Goal: Transaction & Acquisition: Obtain resource

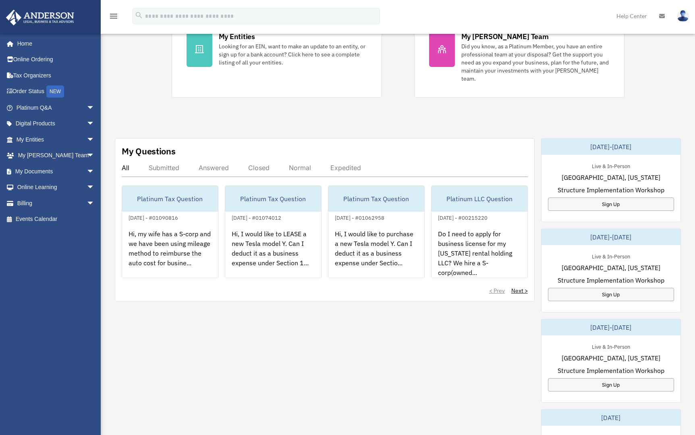
scroll to position [197, 0]
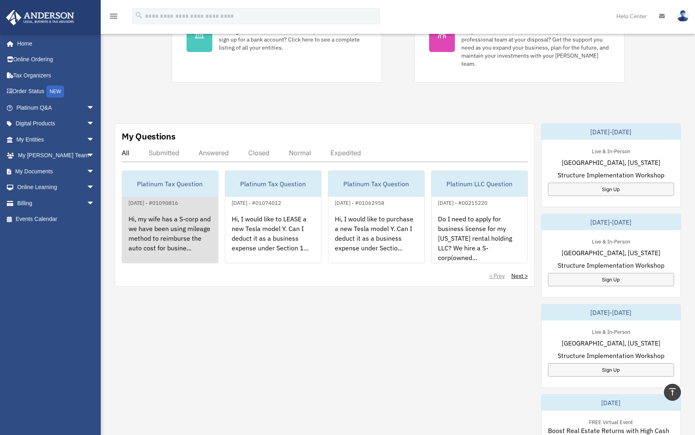
click at [183, 218] on div "Hi, my wife has a S-corp and we have been using mileage method to reimburse the…" at bounding box center [170, 239] width 96 height 63
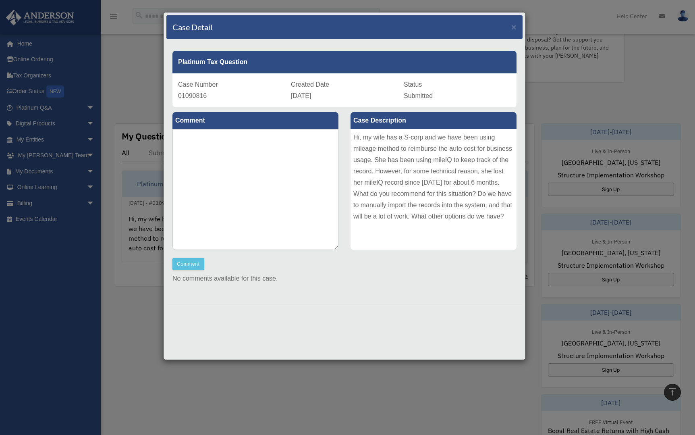
click at [515, 32] on div "Case Detail ×" at bounding box center [344, 27] width 356 height 24
click at [515, 31] on span "×" at bounding box center [513, 26] width 5 height 9
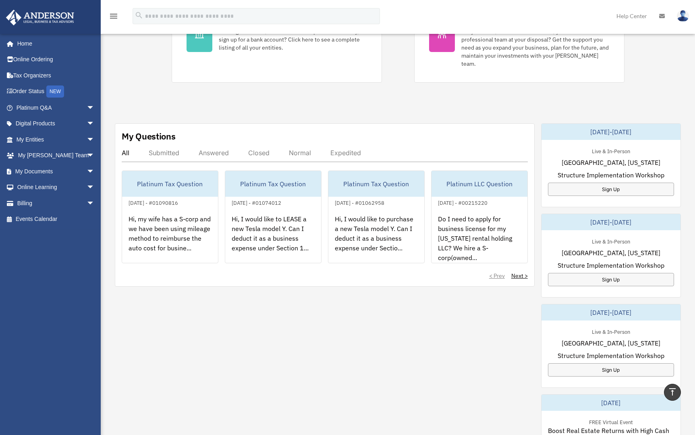
click at [515, 31] on div at bounding box center [347, 217] width 695 height 435
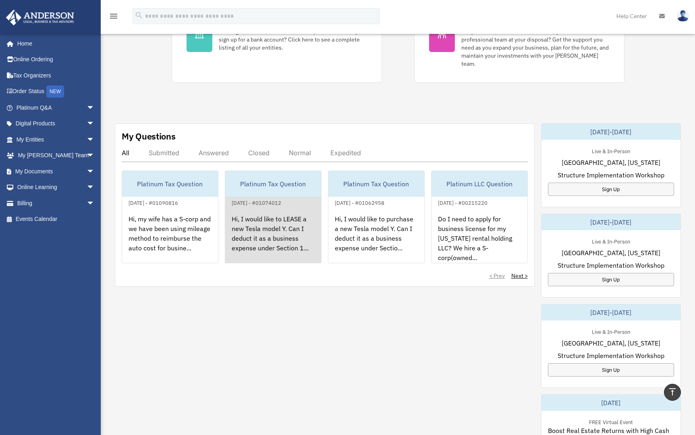
click at [257, 208] on div "Hi, I would like to LEASE a new Tesla model Y. Can I deduct it as a business ex…" at bounding box center [273, 239] width 96 height 63
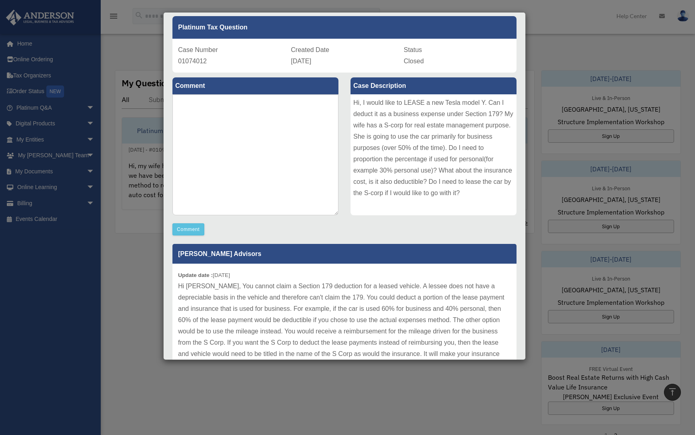
scroll to position [0, 0]
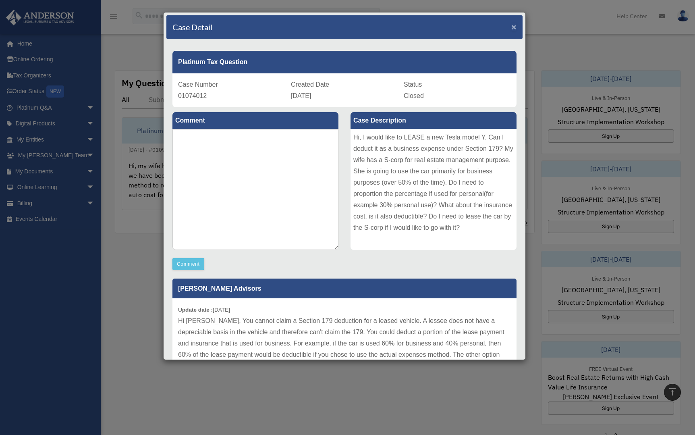
click at [511, 28] on span "×" at bounding box center [513, 26] width 5 height 9
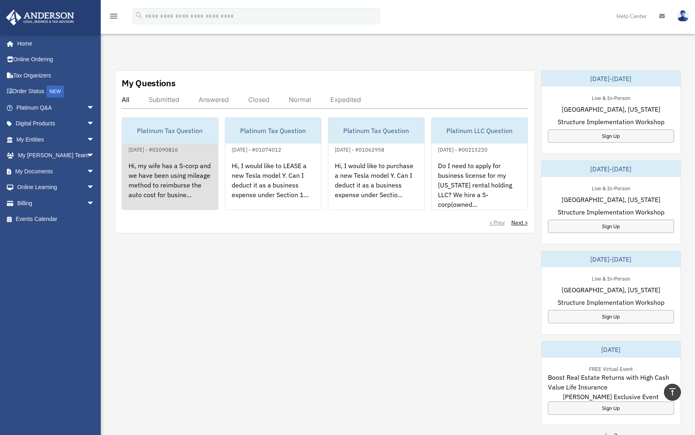
click at [192, 160] on div "Hi, my wife has a S-corp and we have been using mileage method to reimburse the…" at bounding box center [170, 185] width 96 height 63
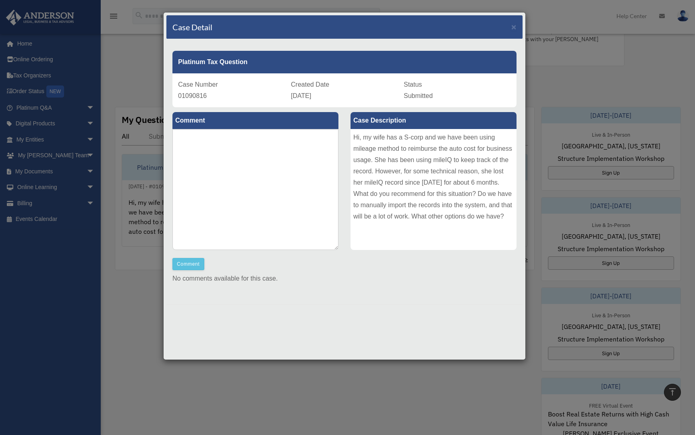
scroll to position [173, 0]
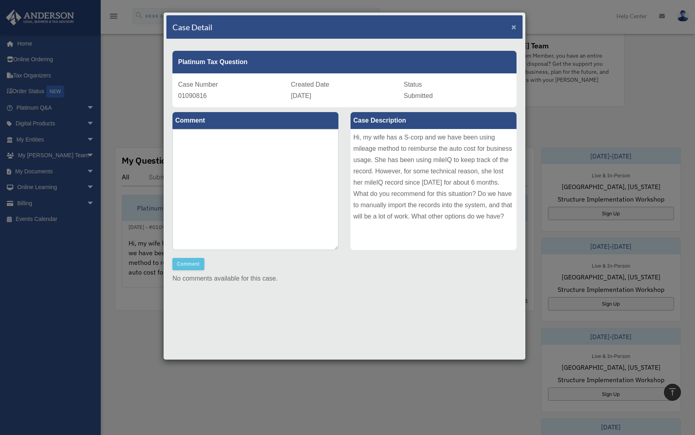
click at [514, 28] on span "×" at bounding box center [513, 26] width 5 height 9
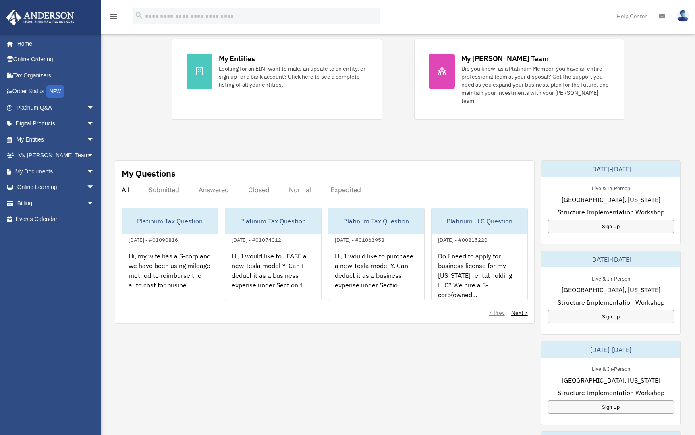
scroll to position [162, 0]
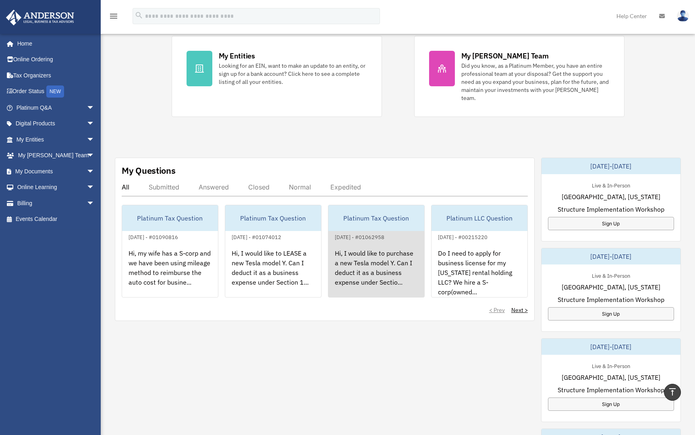
click at [374, 248] on div "Hi, I would like to purchase a new Tesla model Y. Can I deduct it as a business…" at bounding box center [376, 273] width 96 height 63
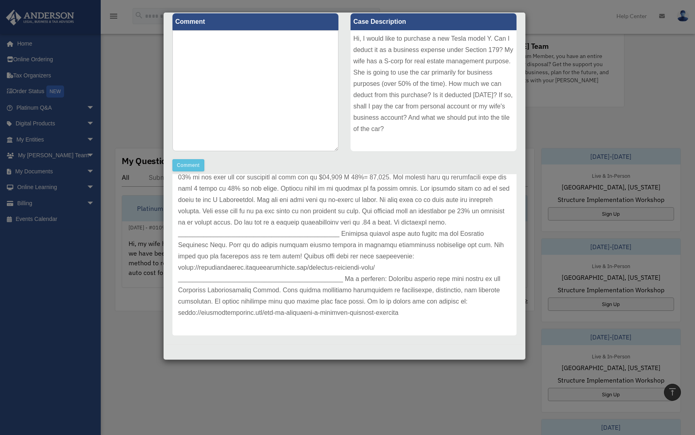
scroll to position [173, 0]
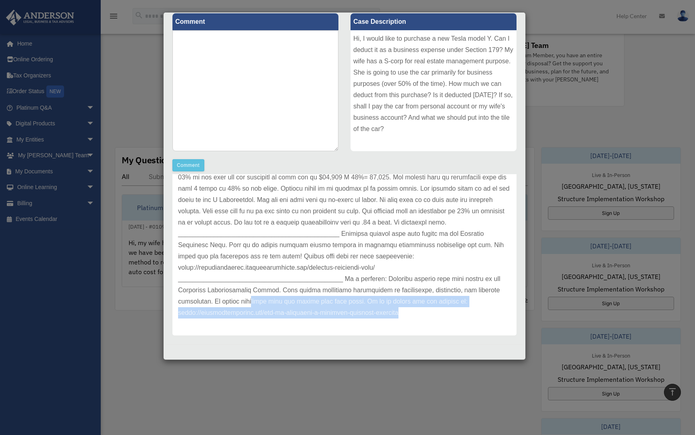
drag, startPoint x: 403, startPoint y: 316, endPoint x: 281, endPoint y: 302, distance: 123.7
click at [281, 302] on p at bounding box center [344, 211] width 333 height 214
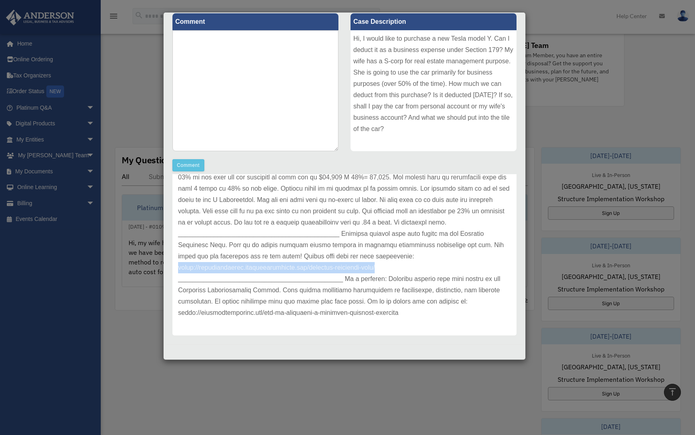
copy p "https://platinumportal.andersonadvisors.com/platinum-knowledge-room/"
drag, startPoint x: 385, startPoint y: 264, endPoint x: 172, endPoint y: 267, distance: 213.2
click at [173, 267] on div "Update date : 08-01-2025" at bounding box center [345, 211] width 344 height 248
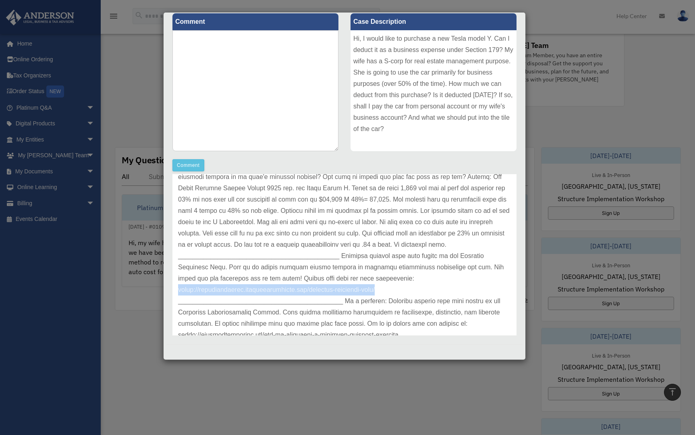
scroll to position [91, 0]
copy p "https://platinumportal.andersonadvisors.com/platinum-knowledge-room/"
click at [138, 115] on div "Case Detail × Platinum Tax Question Case Number 01062958 Created Date August 1,…" at bounding box center [347, 217] width 695 height 435
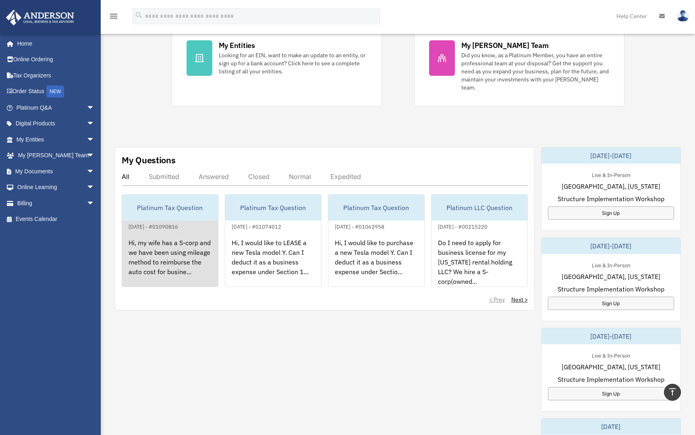
click at [182, 222] on div "August 27, 2025 - #01090816" at bounding box center [153, 226] width 62 height 8
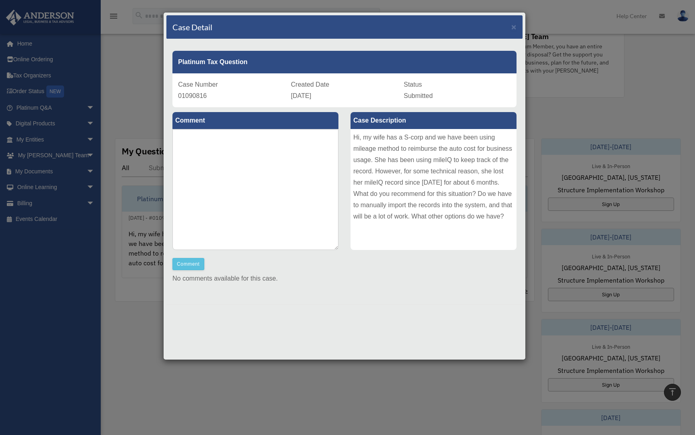
scroll to position [184, 0]
click at [145, 215] on div "Case Detail × Platinum Tax Question Case Number 01090816 Created Date August 27…" at bounding box center [347, 217] width 695 height 435
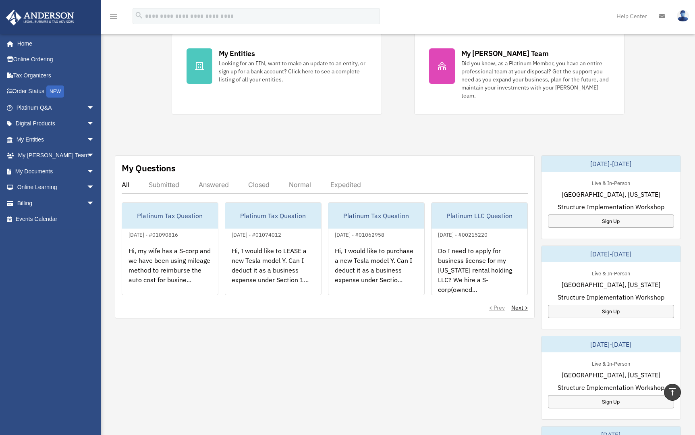
scroll to position [164, 0]
click at [44, 142] on link "My Entities arrow_drop_down" at bounding box center [56, 139] width 101 height 16
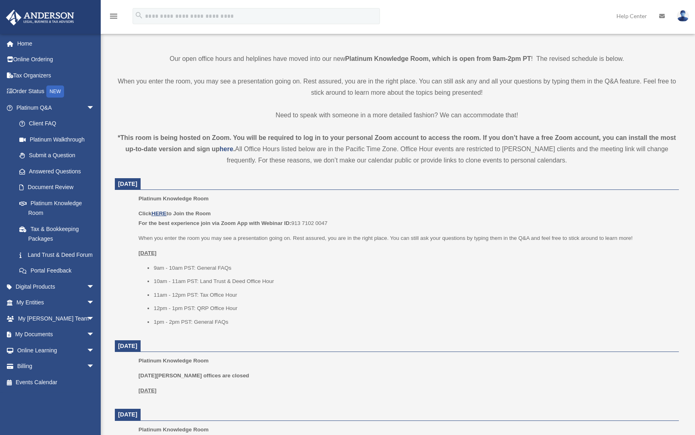
scroll to position [190, 0]
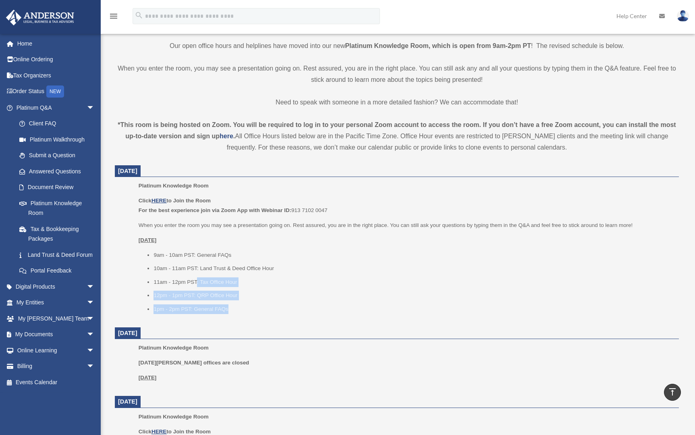
drag, startPoint x: 237, startPoint y: 310, endPoint x: 196, endPoint y: 277, distance: 52.2
click at [196, 277] on ul "9am - 10am PST: General FAQs 10am - 11am PST: Land Trust & Deed Office Hour 11a…" at bounding box center [406, 282] width 535 height 64
click at [182, 279] on li "11am - 12pm PST: Tax Office Hour" at bounding box center [414, 282] width 520 height 10
drag, startPoint x: 202, startPoint y: 282, endPoint x: 161, endPoint y: 280, distance: 40.4
click at [161, 280] on li "11am - 12pm PST: Tax Office Hour" at bounding box center [414, 282] width 520 height 10
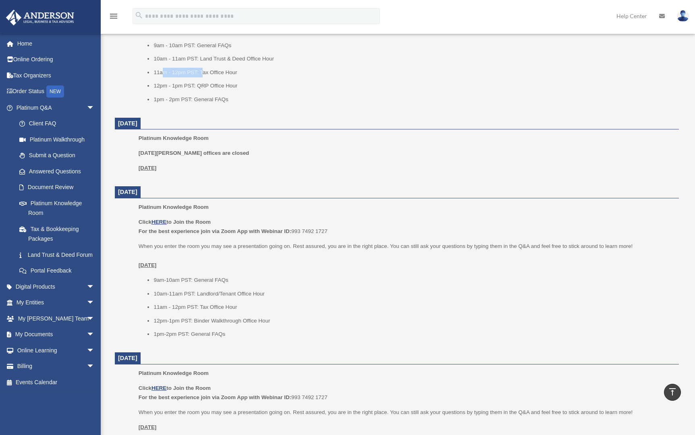
scroll to position [400, 0]
drag, startPoint x: 225, startPoint y: 306, endPoint x: 160, endPoint y: 302, distance: 65.0
click at [160, 302] on li "11am - 12pm PST: Tax Office Hour" at bounding box center [414, 306] width 520 height 10
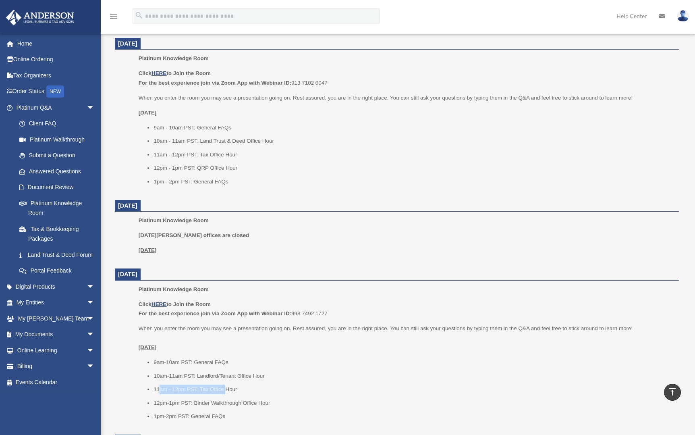
scroll to position [316, 0]
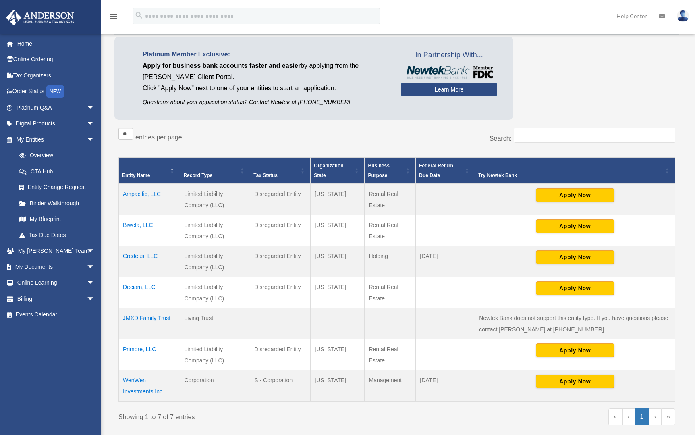
scroll to position [49, 0]
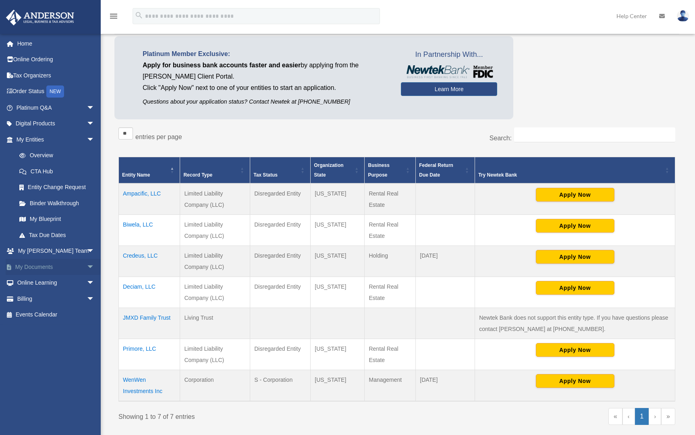
click at [26, 270] on link "My Documents arrow_drop_down" at bounding box center [56, 267] width 101 height 16
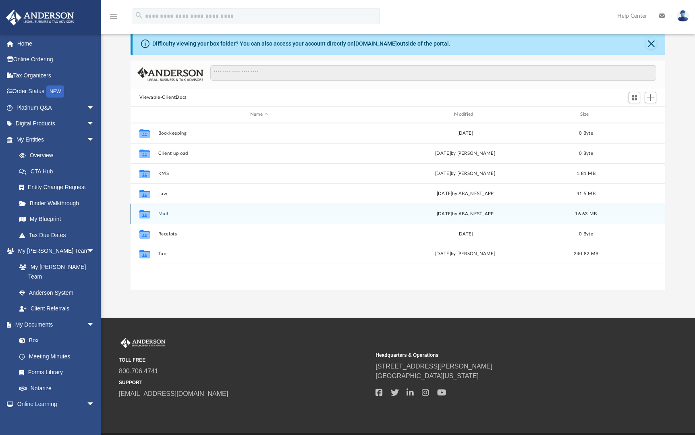
scroll to position [21, 0]
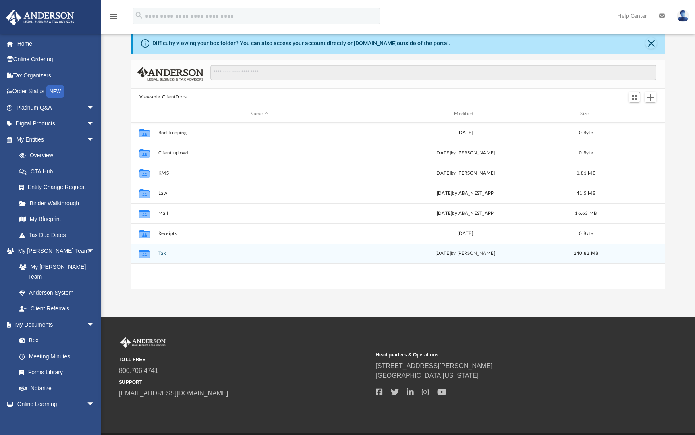
click at [166, 252] on button "Tax" at bounding box center [259, 253] width 202 height 5
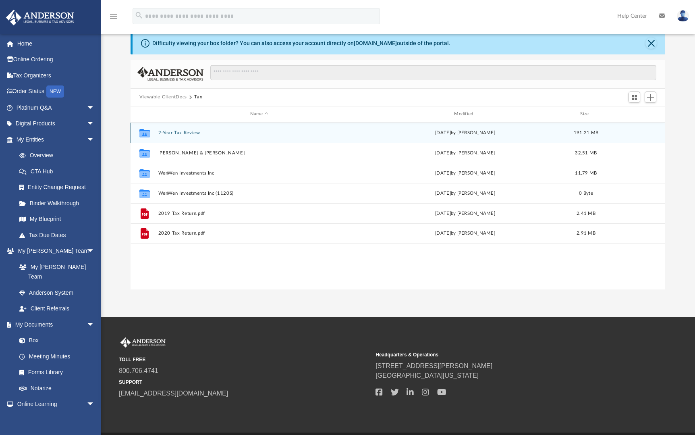
click at [181, 133] on button "2-Year Tax Review" at bounding box center [259, 132] width 202 height 5
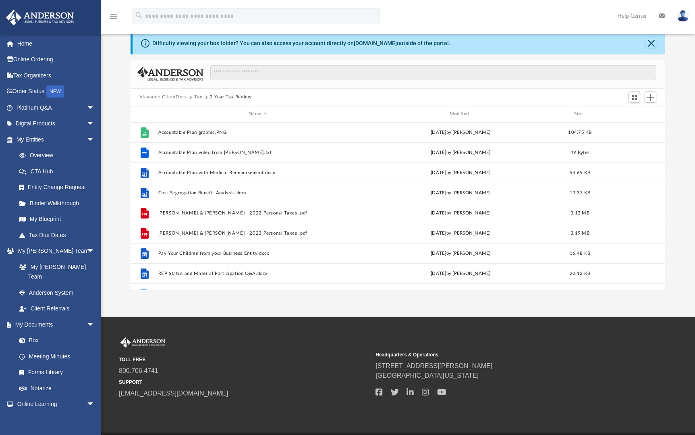
scroll to position [0, 0]
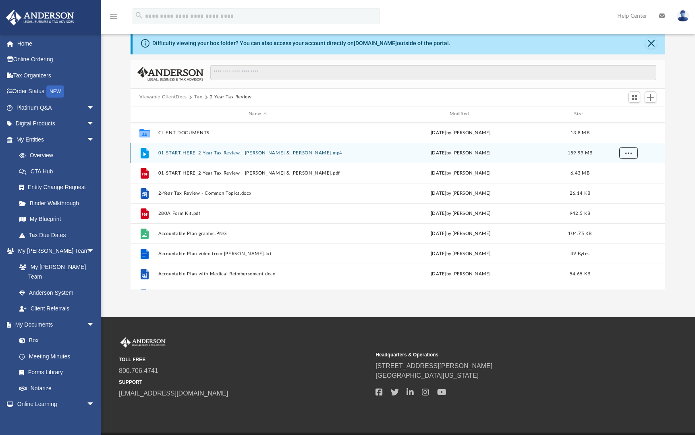
click at [632, 153] on button "More options" at bounding box center [628, 153] width 19 height 12
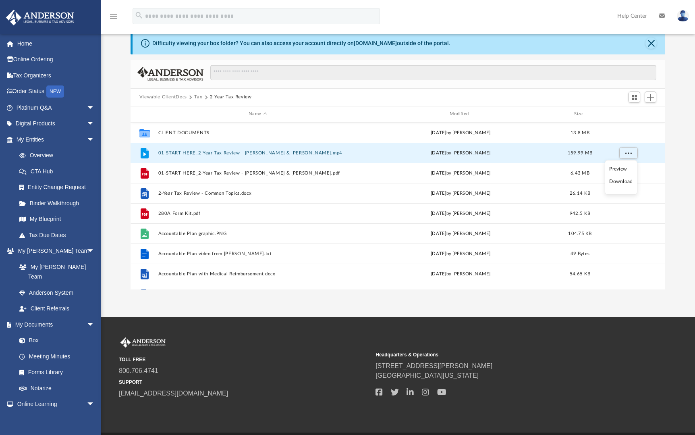
click at [653, 113] on div "id" at bounding box center [628, 113] width 56 height 7
click at [638, 97] on span "Switch to Grid View" at bounding box center [634, 97] width 7 height 7
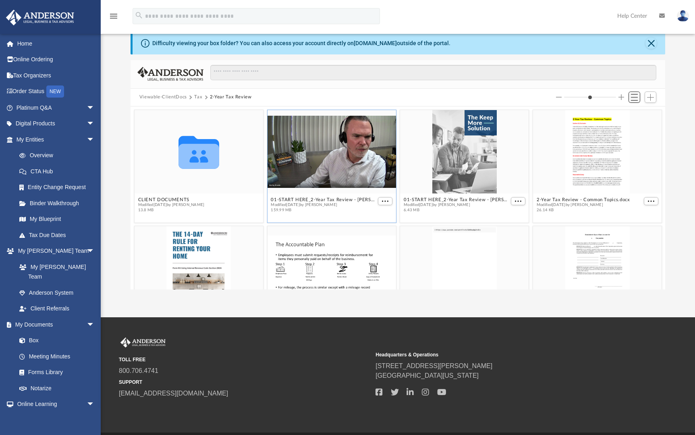
scroll to position [177, 529]
click at [638, 97] on span "Switch to List View" at bounding box center [634, 97] width 7 height 7
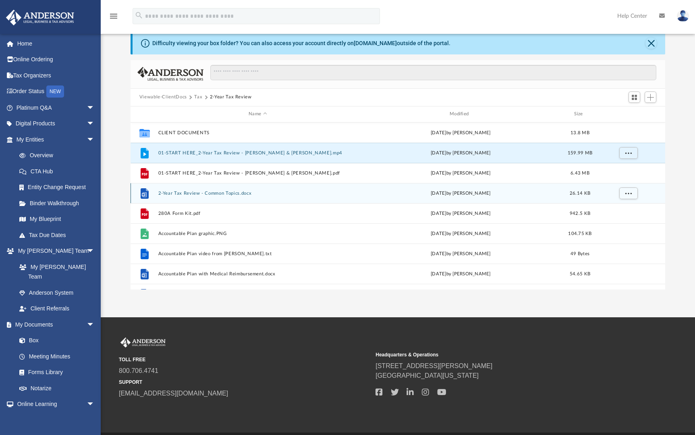
click at [215, 201] on div "File 2-Year Tax Review - Common Topics.docx [DATE] by Barley Bowler 26.14 KB" at bounding box center [398, 193] width 535 height 20
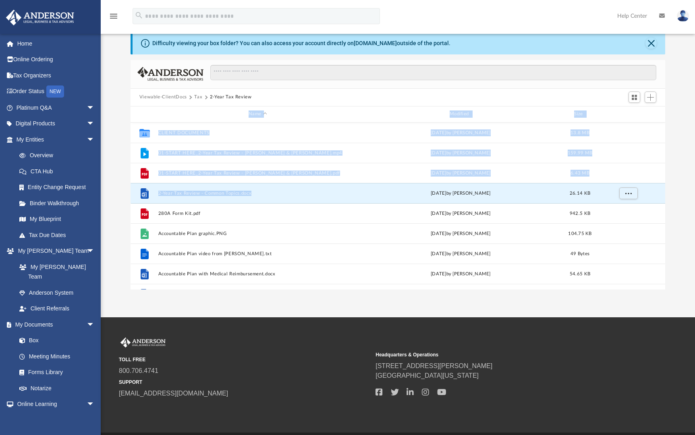
click at [102, 140] on div "Difficulty viewing your box folder? You can also access your account directly o…" at bounding box center [398, 161] width 595 height 258
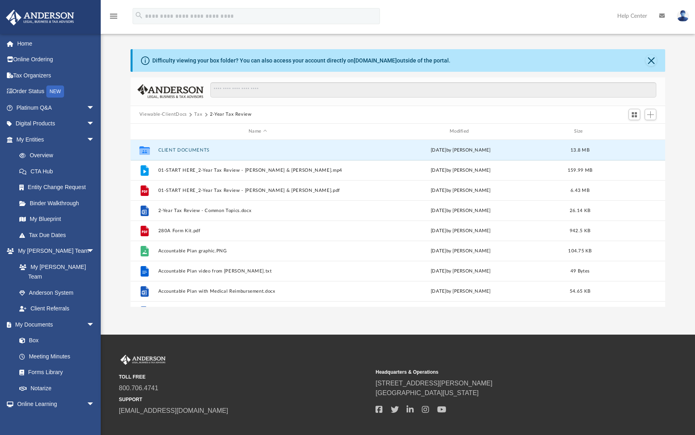
scroll to position [0, 0]
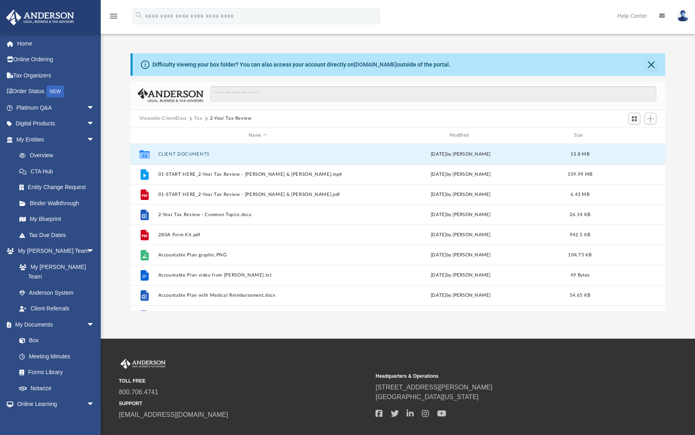
click at [372, 65] on link "[DOMAIN_NAME]" at bounding box center [375, 64] width 43 height 6
